Goal: Task Accomplishment & Management: Use online tool/utility

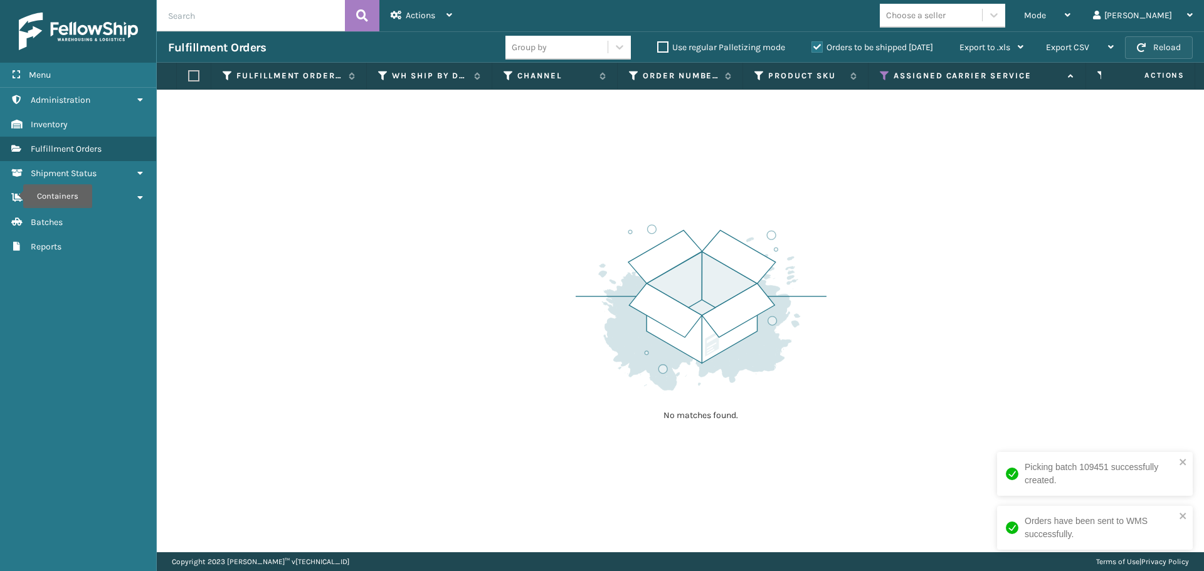
click at [1158, 53] on button "Reload" at bounding box center [1159, 47] width 68 height 23
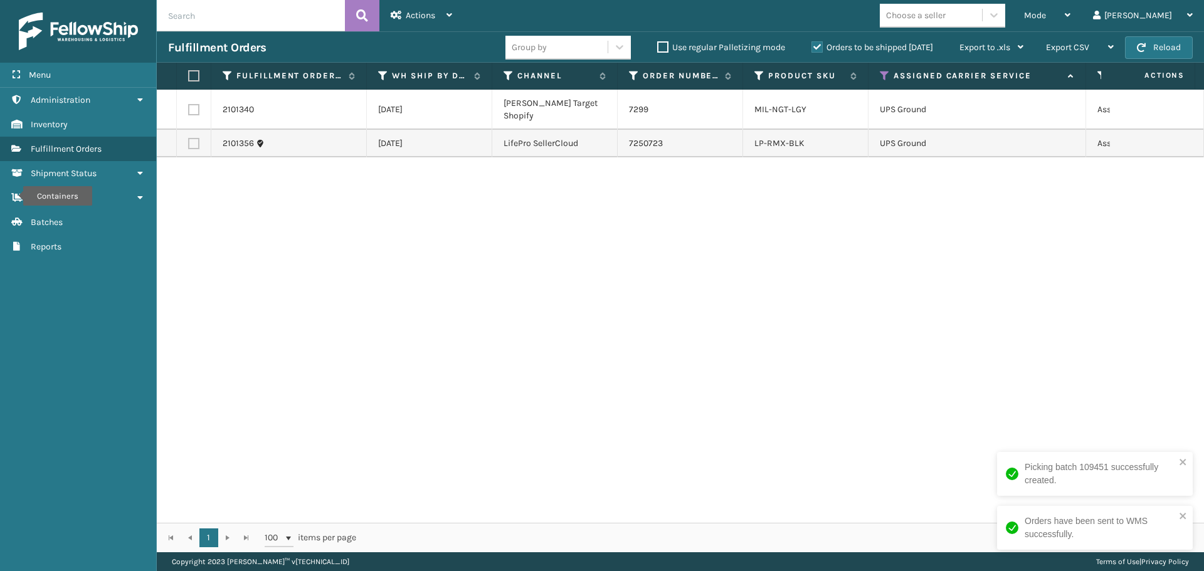
click at [1156, 53] on button "Reload" at bounding box center [1159, 47] width 68 height 23
click at [883, 73] on icon at bounding box center [885, 75] width 10 height 11
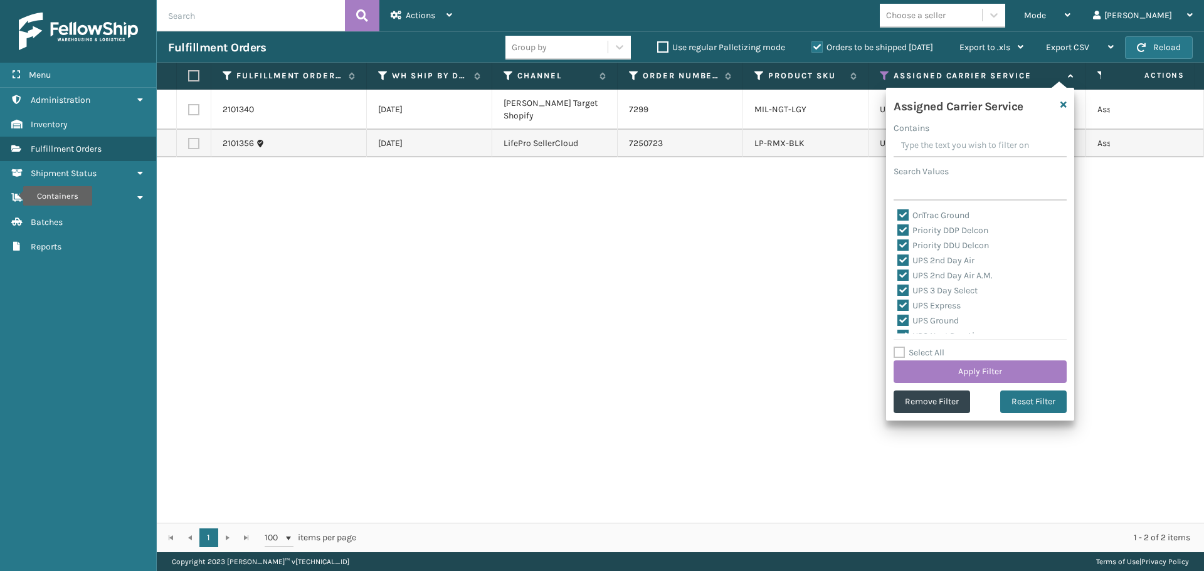
click at [900, 352] on label "Select All" at bounding box center [918, 352] width 51 height 11
click at [900, 347] on input "Select All" at bounding box center [987, 345] width 188 height 1
checkbox input "true"
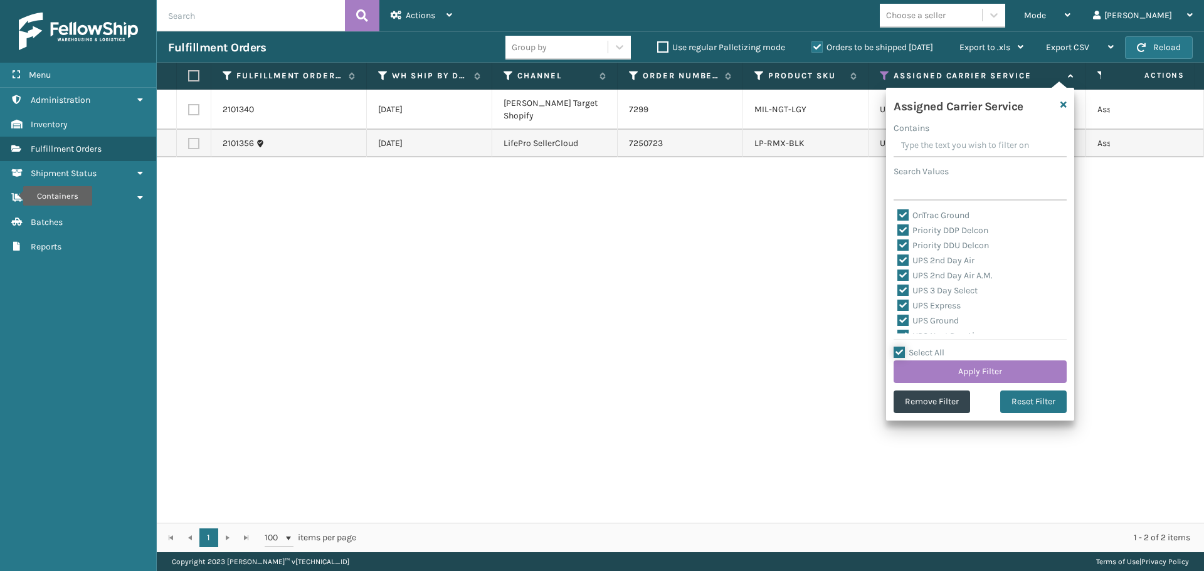
checkbox input "true"
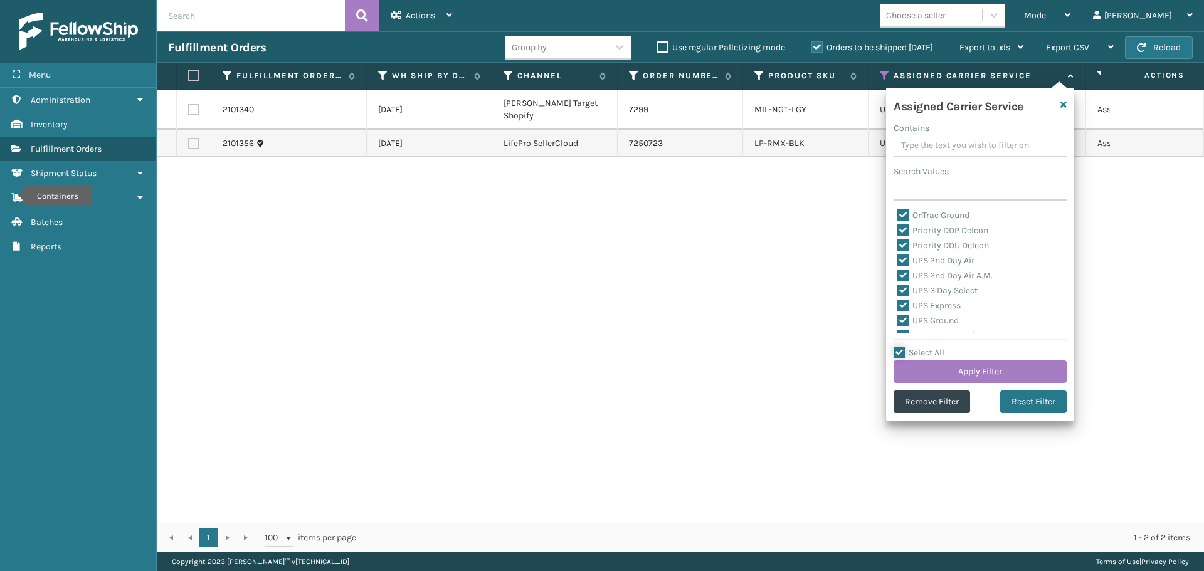
checkbox input "true"
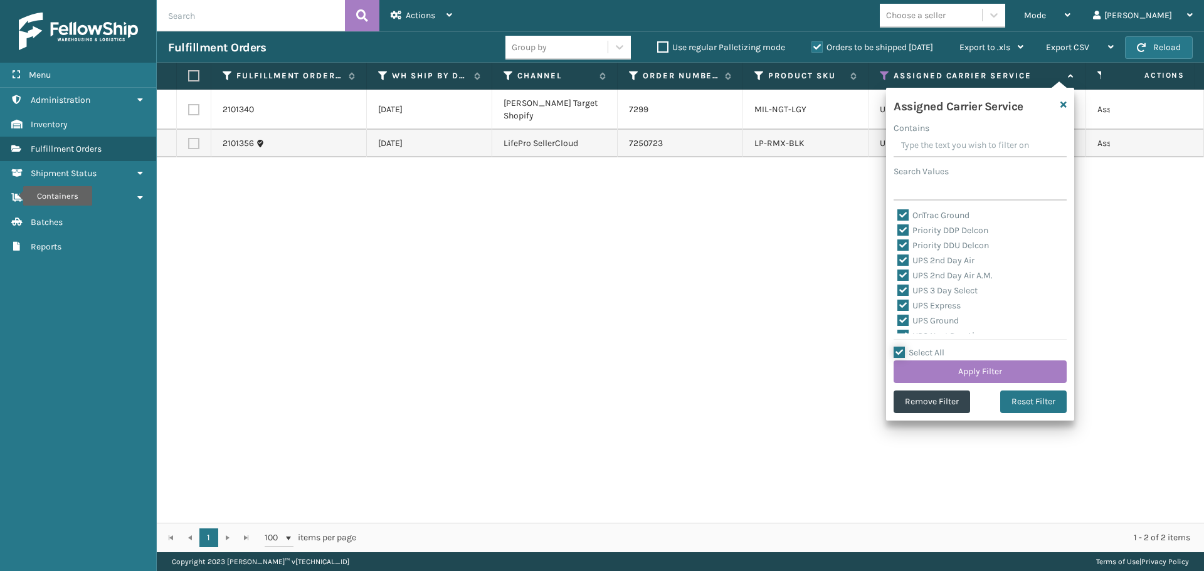
checkbox input "true"
click at [900, 352] on label "Select All" at bounding box center [918, 352] width 51 height 11
click at [900, 347] on input "Select All" at bounding box center [987, 345] width 188 height 1
checkbox input "false"
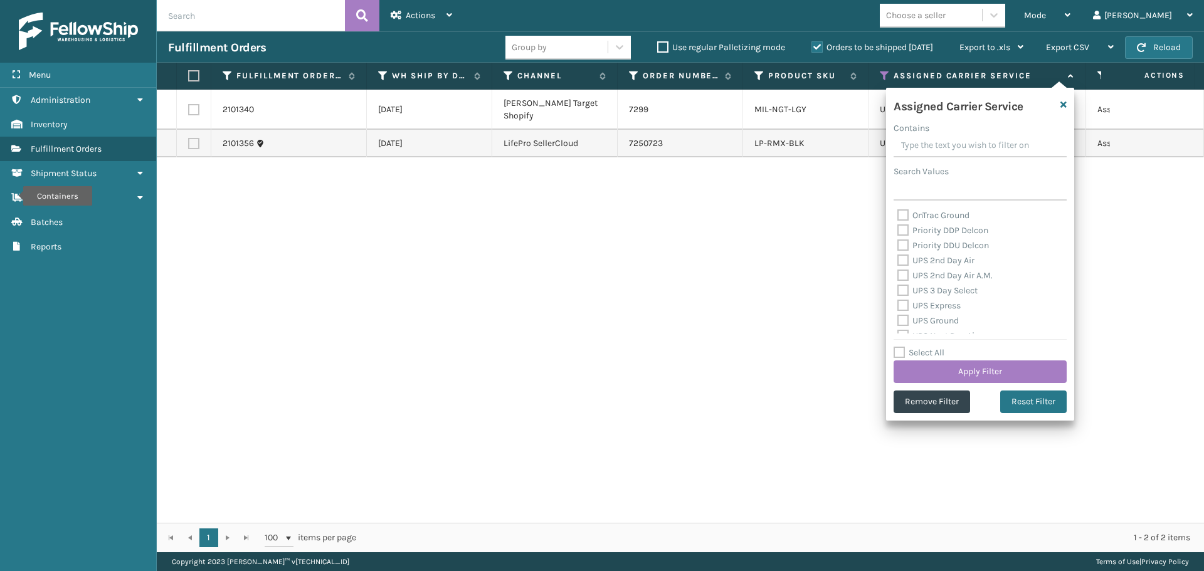
checkbox input "false"
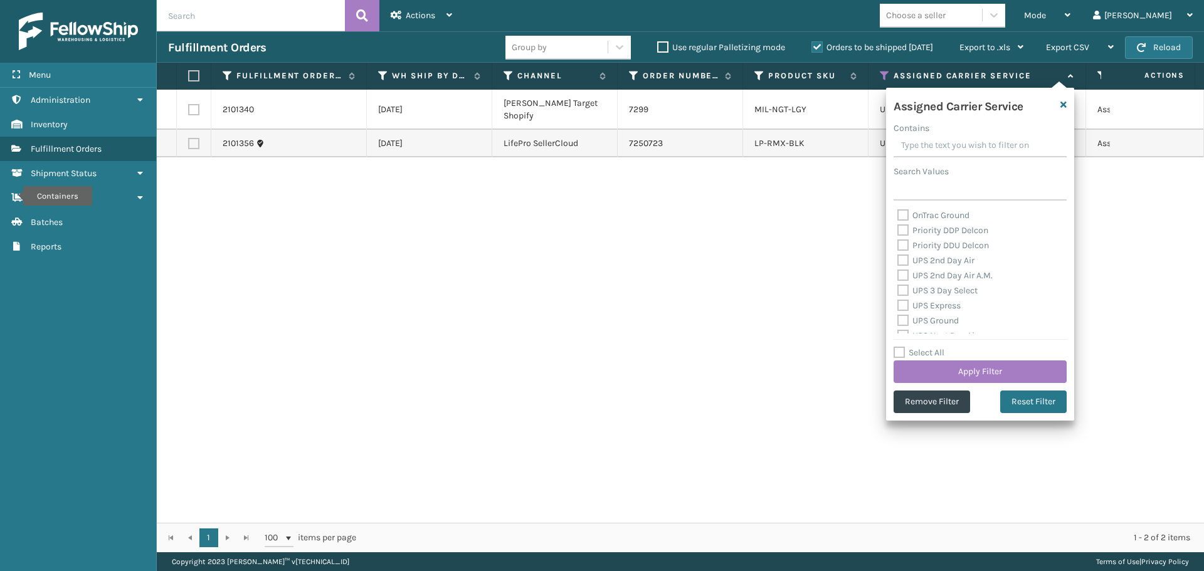
checkbox input "false"
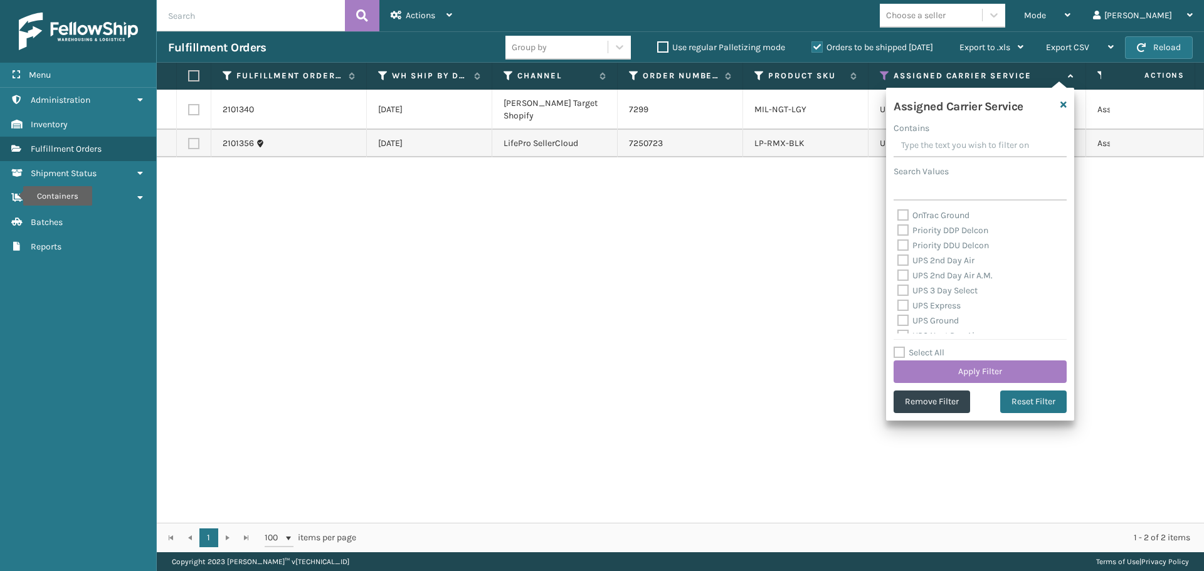
checkbox input "false"
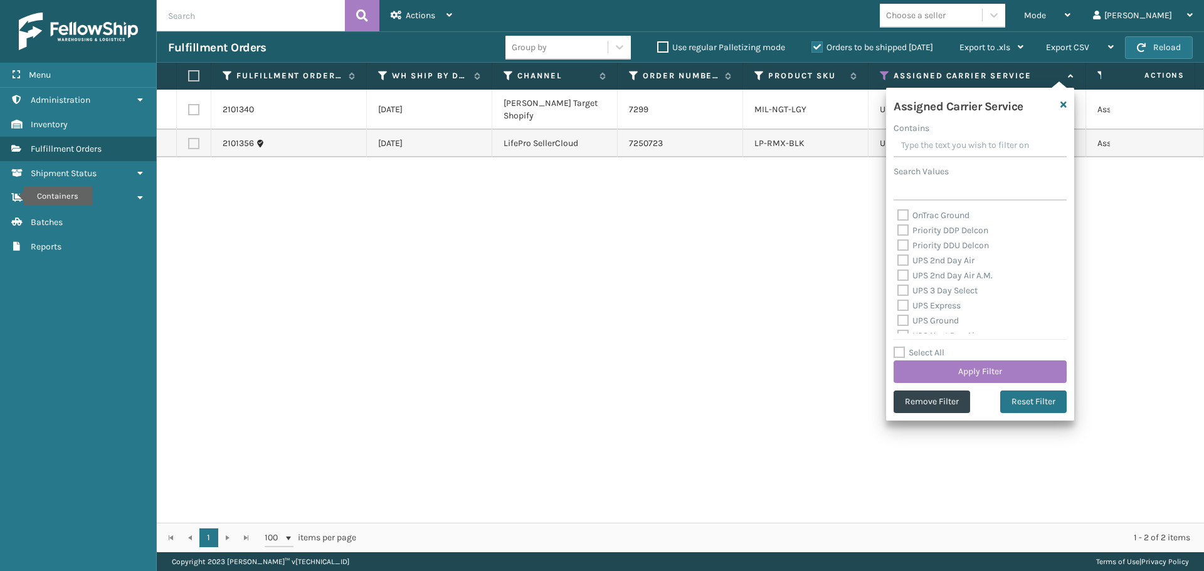
checkbox input "false"
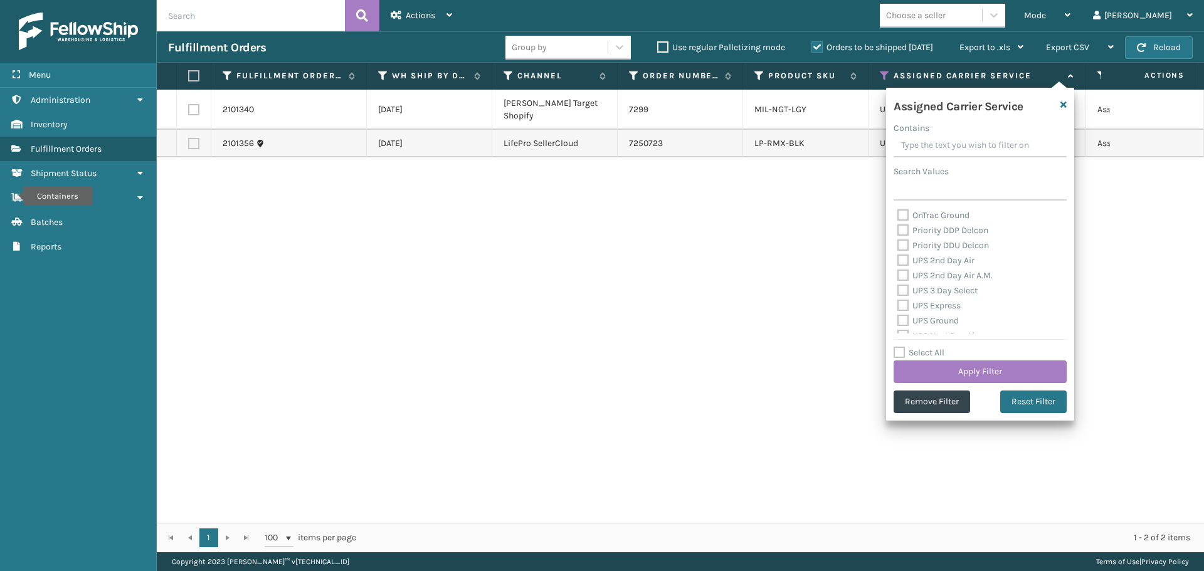
checkbox input "false"
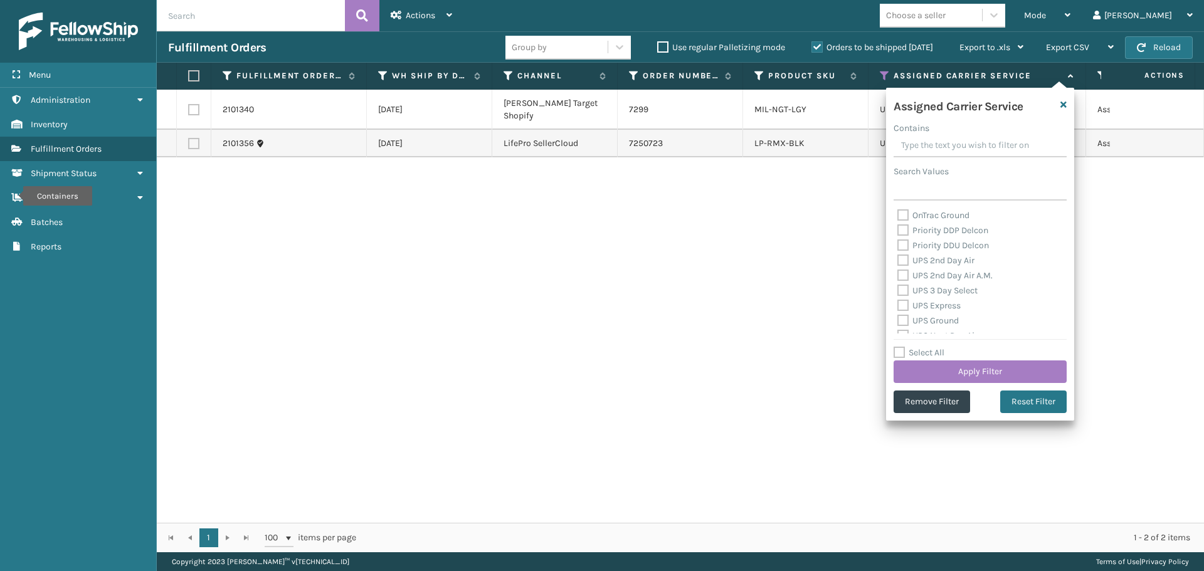
checkbox input "false"
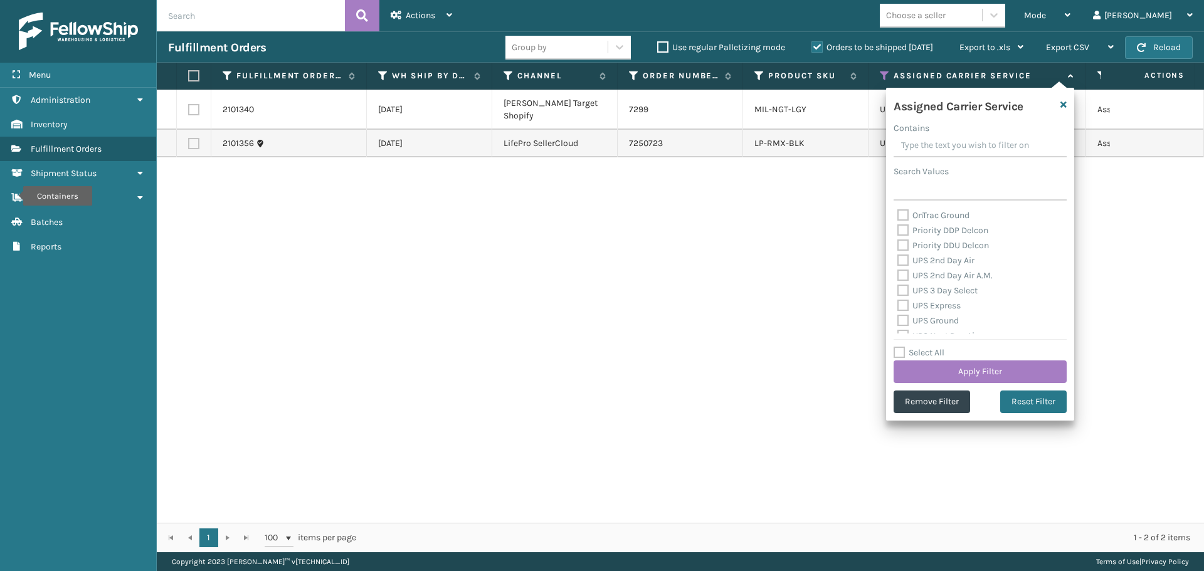
checkbox input "false"
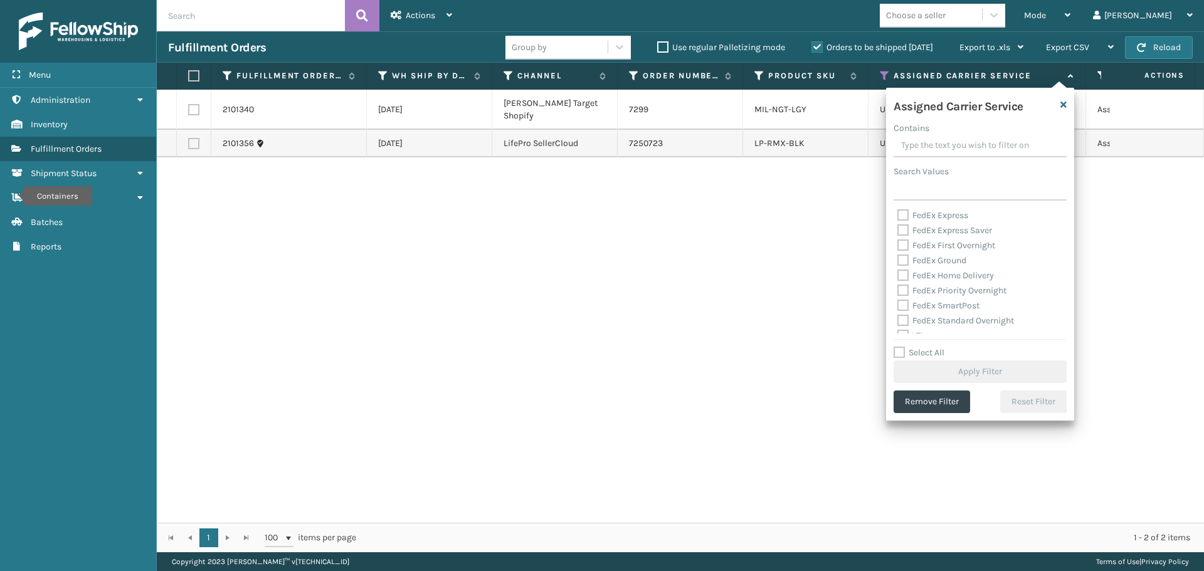
scroll to position [313, 0]
click at [905, 250] on label "FedEx 2Day" at bounding box center [927, 248] width 60 height 11
click at [898, 249] on input "FedEx 2Day" at bounding box center [897, 245] width 1 height 8
checkbox input "true"
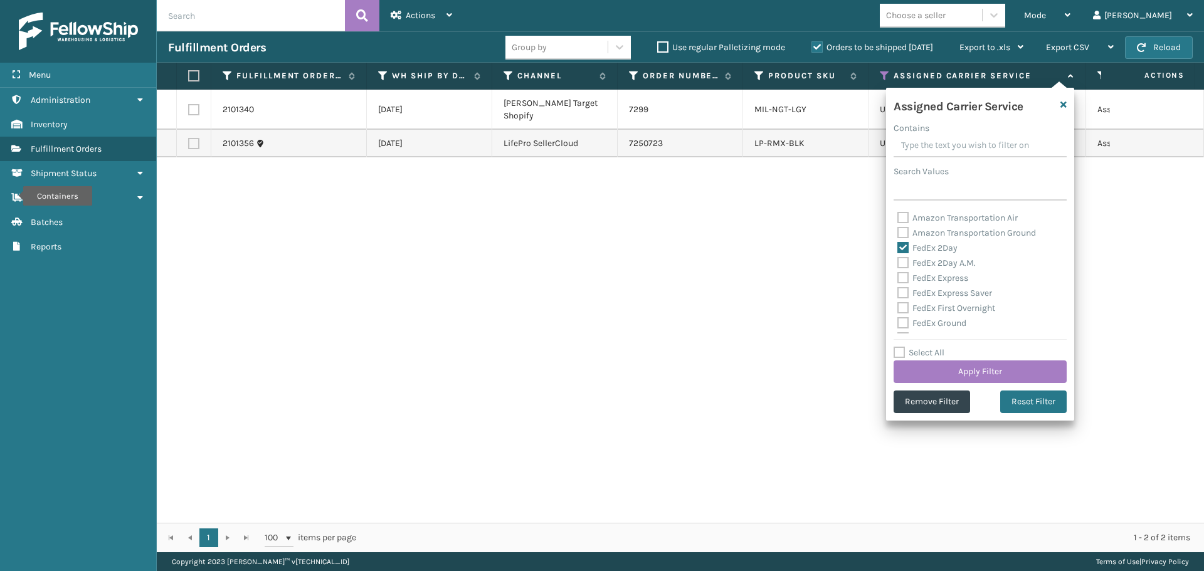
click at [904, 269] on div "FedEx 2Day A.M." at bounding box center [980, 263] width 166 height 15
click at [903, 263] on label "FedEx 2Day A.M." at bounding box center [936, 263] width 78 height 11
click at [898, 263] on input "FedEx 2Day A.M." at bounding box center [897, 260] width 1 height 8
checkbox input "true"
click at [903, 275] on label "FedEx Express" at bounding box center [932, 278] width 71 height 11
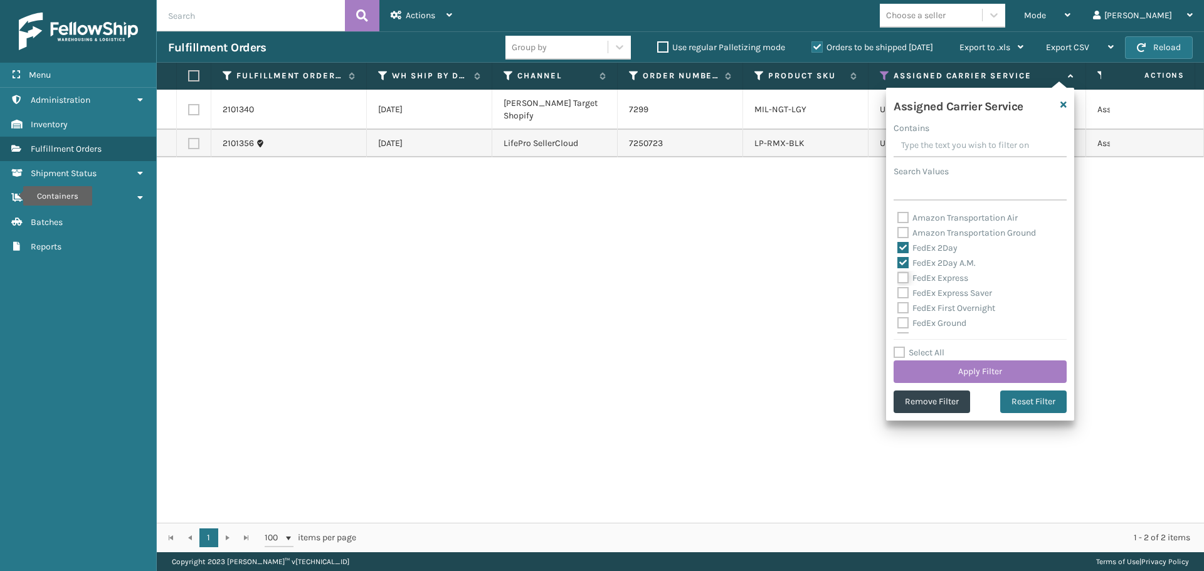
click at [898, 275] on input "FedEx Express" at bounding box center [897, 275] width 1 height 8
checkbox input "true"
click at [903, 291] on label "FedEx Express Saver" at bounding box center [944, 293] width 95 height 11
click at [898, 291] on input "FedEx Express Saver" at bounding box center [897, 290] width 1 height 8
checkbox input "true"
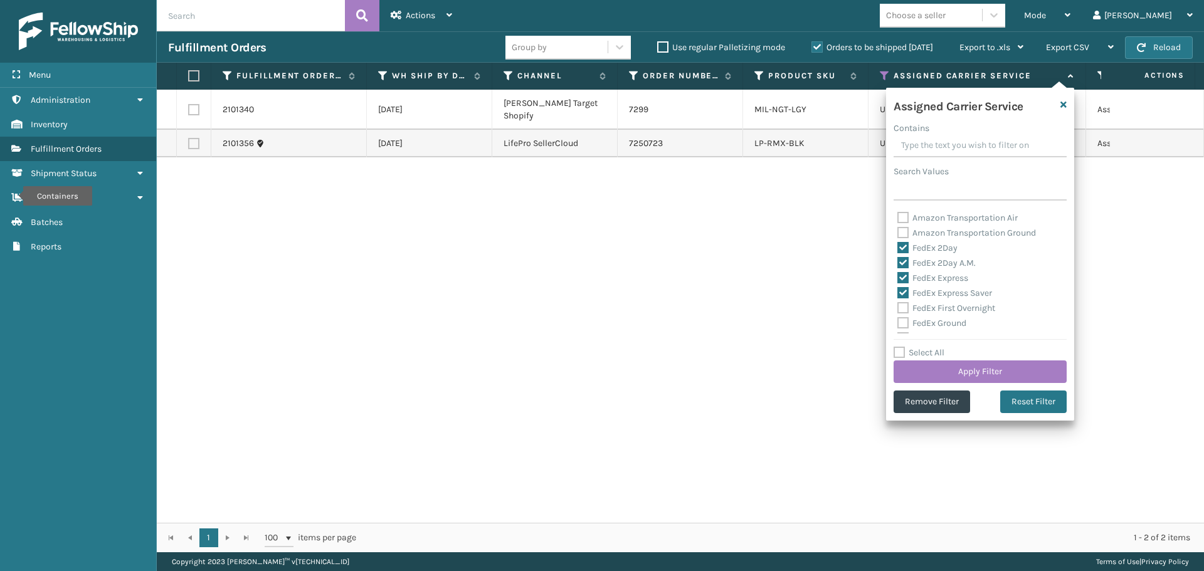
click at [903, 313] on div "FedEx First Overnight" at bounding box center [980, 308] width 166 height 15
click at [901, 310] on label "FedEx First Overnight" at bounding box center [946, 308] width 98 height 11
click at [898, 309] on input "FedEx First Overnight" at bounding box center [897, 305] width 1 height 8
checkbox input "true"
click at [901, 321] on label "FedEx Ground" at bounding box center [931, 323] width 69 height 11
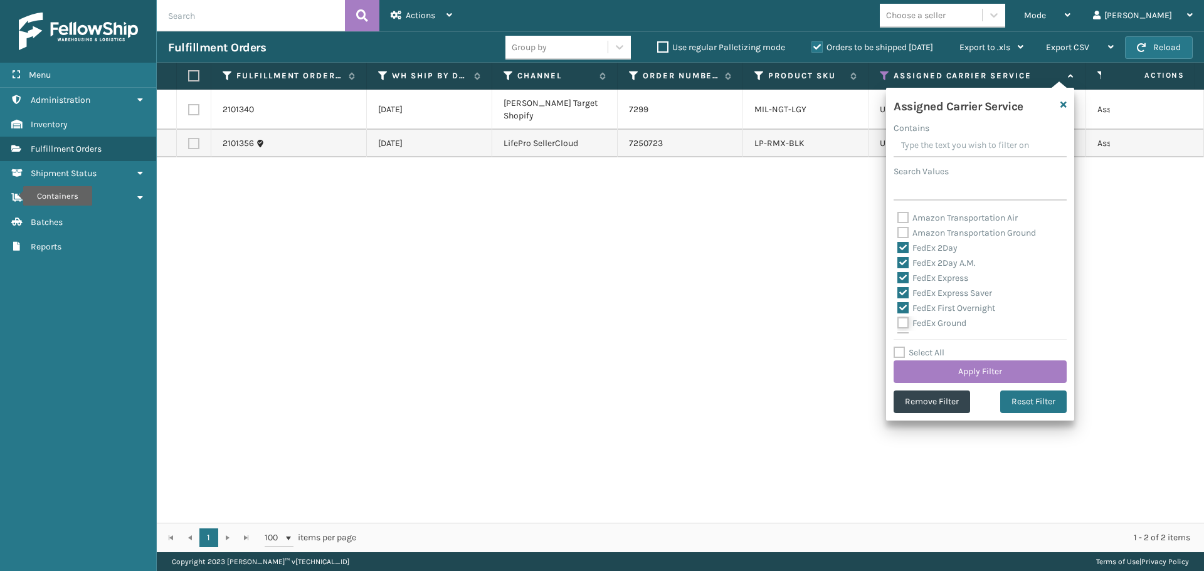
click at [898, 321] on input "FedEx Ground" at bounding box center [897, 320] width 1 height 8
checkbox input "true"
click at [902, 274] on label "FedEx Home Delivery" at bounding box center [945, 275] width 97 height 11
click at [898, 274] on input "FedEx Home Delivery" at bounding box center [897, 272] width 1 height 8
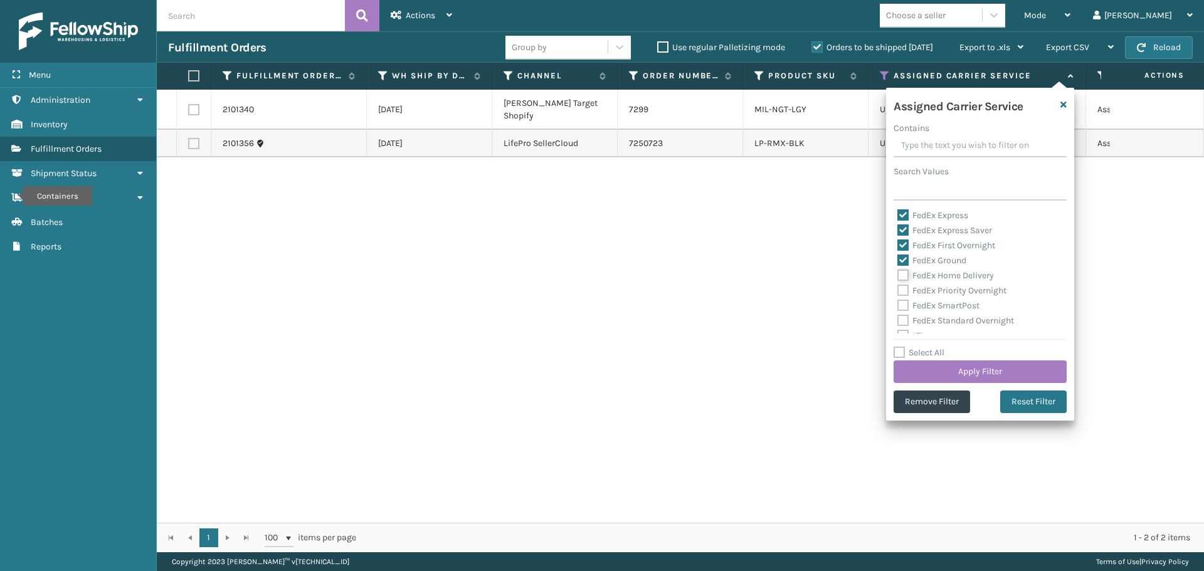
checkbox input "true"
click at [902, 293] on label "FedEx Priority Overnight" at bounding box center [951, 290] width 109 height 11
click at [898, 292] on input "FedEx Priority Overnight" at bounding box center [897, 287] width 1 height 8
checkbox input "true"
click at [902, 306] on label "FedEx SmartPost" at bounding box center [938, 305] width 82 height 11
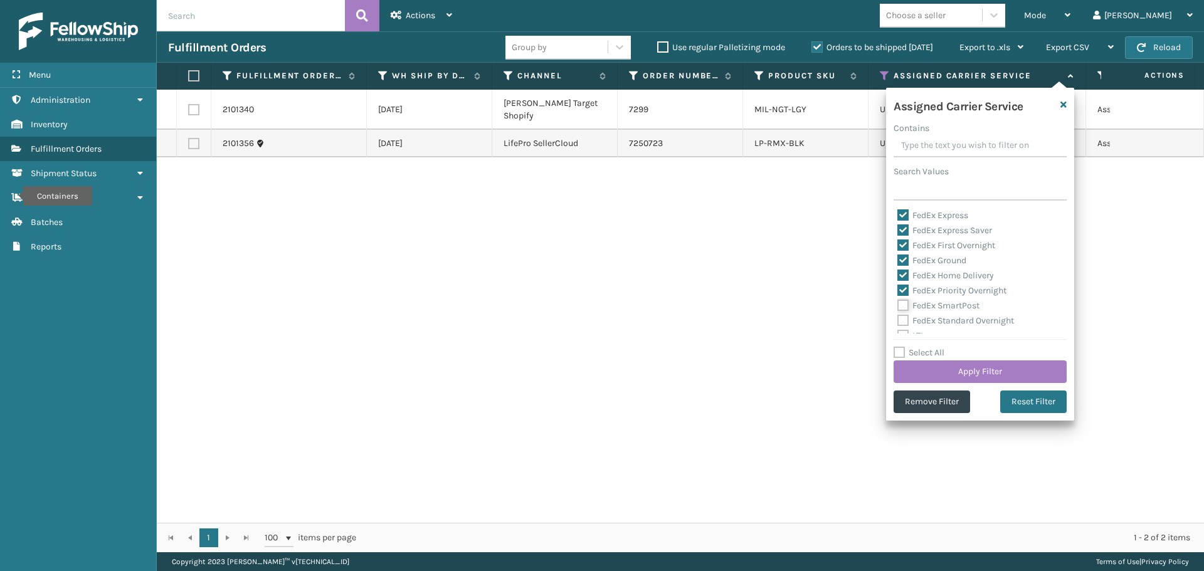
click at [898, 306] on input "FedEx SmartPost" at bounding box center [897, 302] width 1 height 8
checkbox input "true"
click at [902, 324] on label "FedEx Standard Overnight" at bounding box center [955, 320] width 117 height 11
click at [898, 322] on input "FedEx Standard Overnight" at bounding box center [897, 317] width 1 height 8
checkbox input "true"
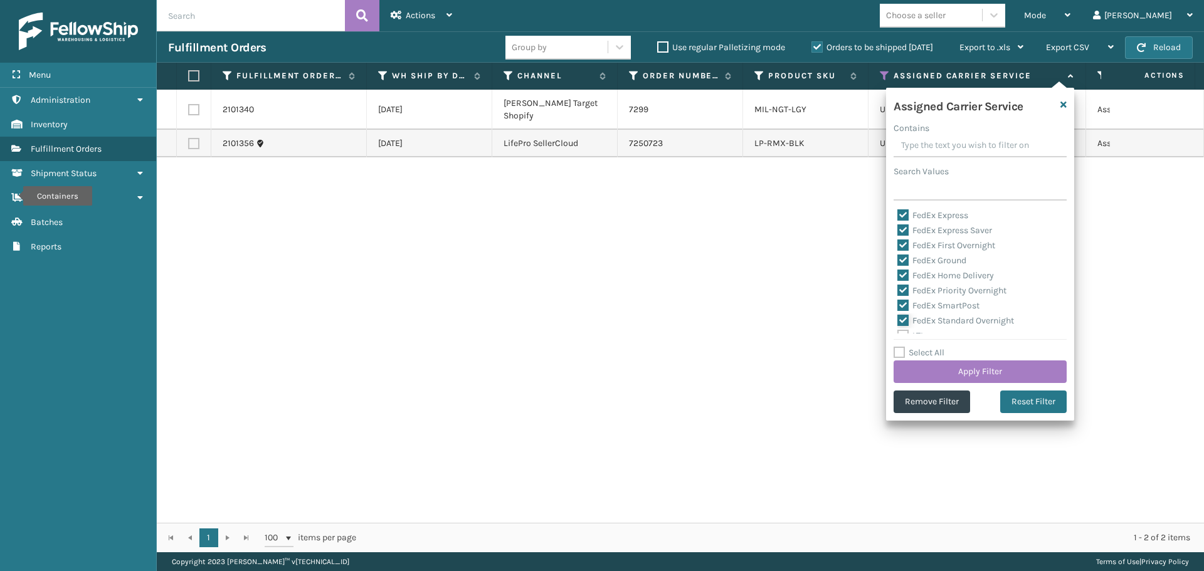
scroll to position [386, 0]
click at [921, 364] on button "Apply Filter" at bounding box center [979, 372] width 173 height 23
